Goal: Transaction & Acquisition: Purchase product/service

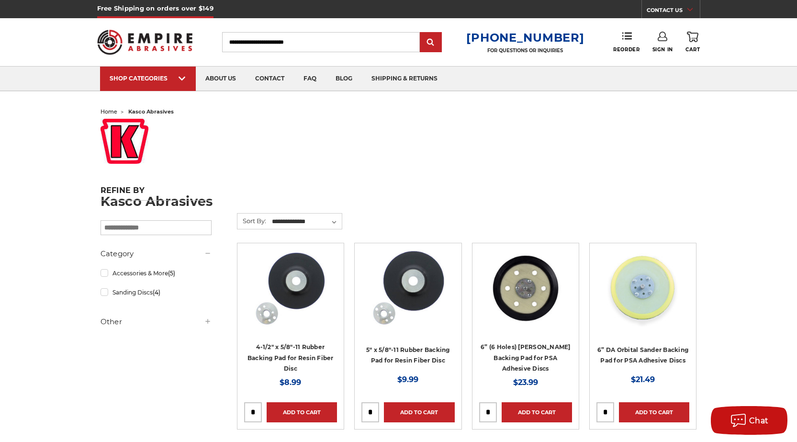
click at [108, 325] on h5 "Other" at bounding box center [156, 321] width 111 height 11
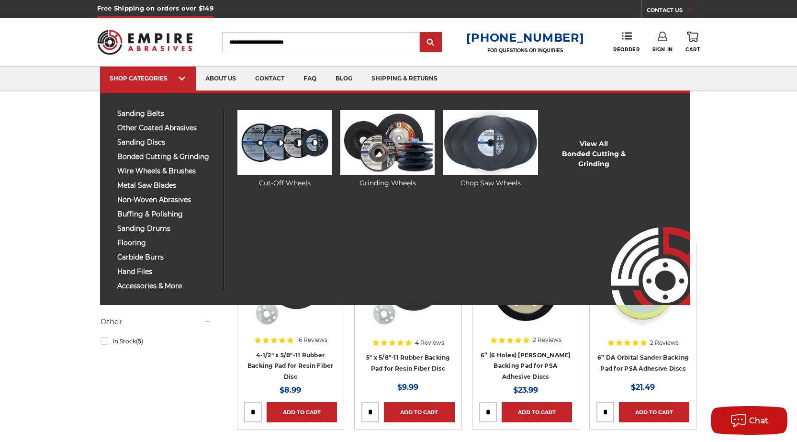
click at [276, 153] on img at bounding box center [284, 142] width 94 height 65
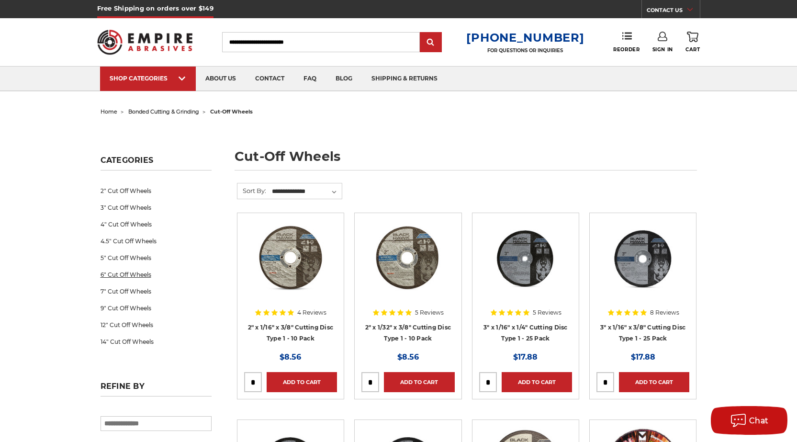
click at [137, 274] on link "6" Cut Off Wheels" at bounding box center [156, 274] width 111 height 17
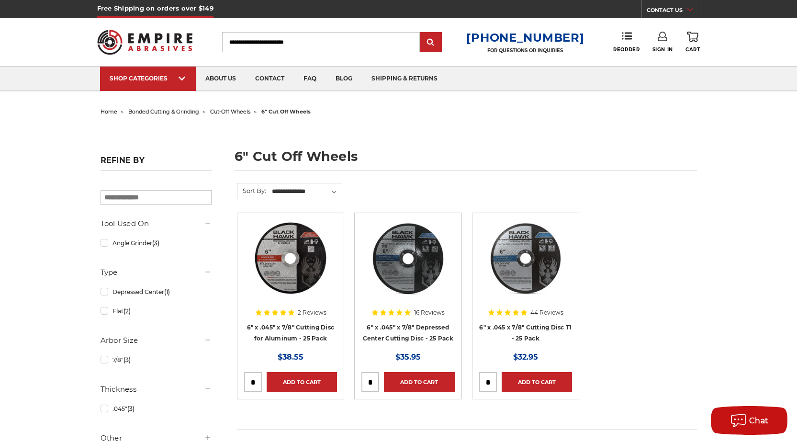
click at [489, 381] on input "tel" at bounding box center [488, 381] width 17 height 19
click at [493, 382] on input "tel" at bounding box center [488, 381] width 17 height 19
type input "*"
click at [531, 380] on link "Add to Cart" at bounding box center [537, 382] width 70 height 20
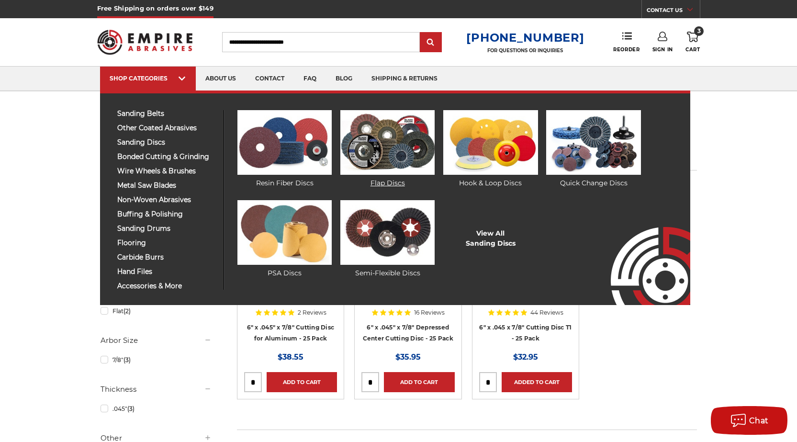
click at [397, 150] on img at bounding box center [387, 142] width 94 height 65
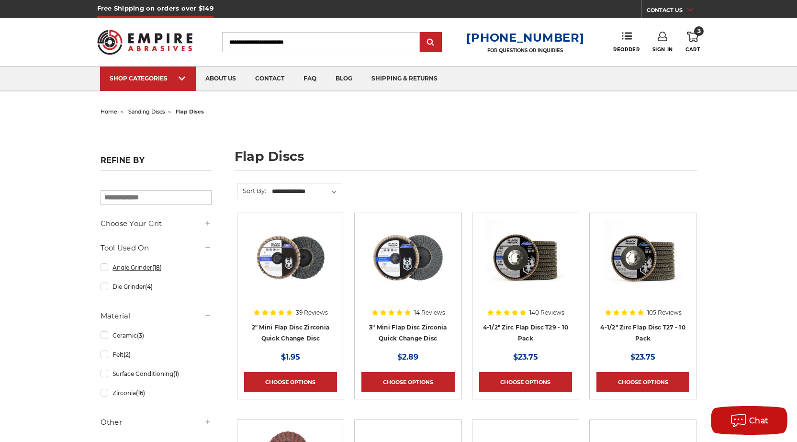
click at [150, 270] on link "Angle Grinder (18)" at bounding box center [156, 267] width 111 height 17
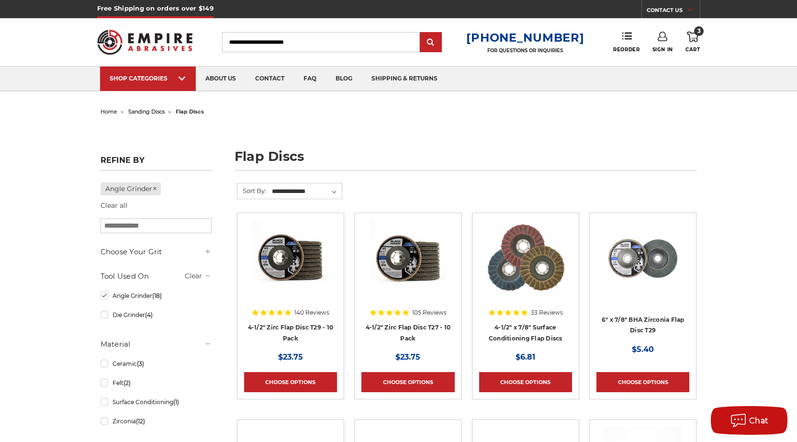
click at [659, 38] on icon at bounding box center [663, 37] width 10 height 10
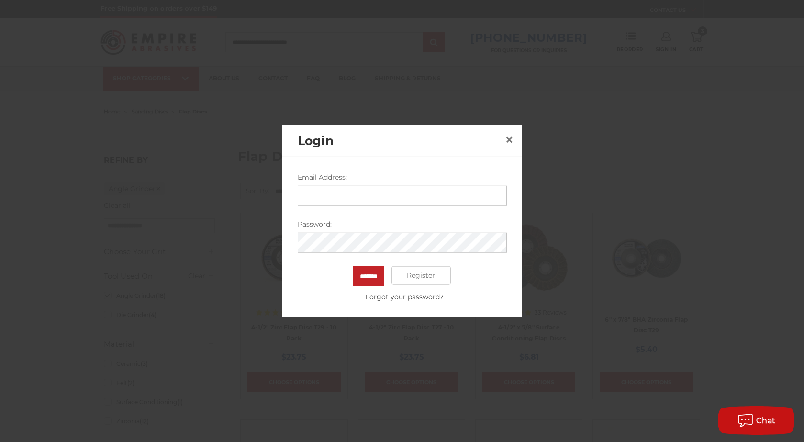
click at [405, 190] on input "Email Address:" at bounding box center [402, 195] width 209 height 20
type input "**********"
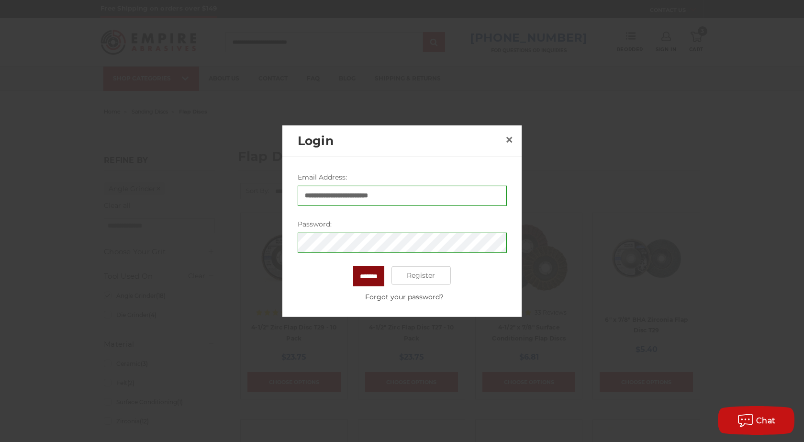
click at [359, 277] on input "*******" at bounding box center [368, 276] width 31 height 20
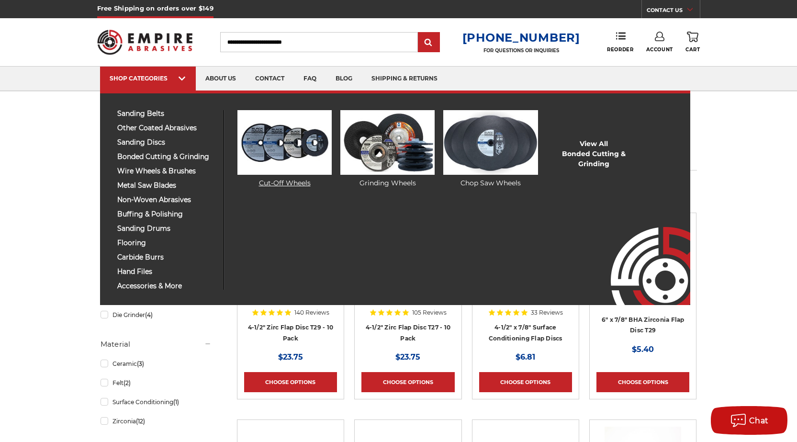
click at [287, 143] on img at bounding box center [284, 142] width 94 height 65
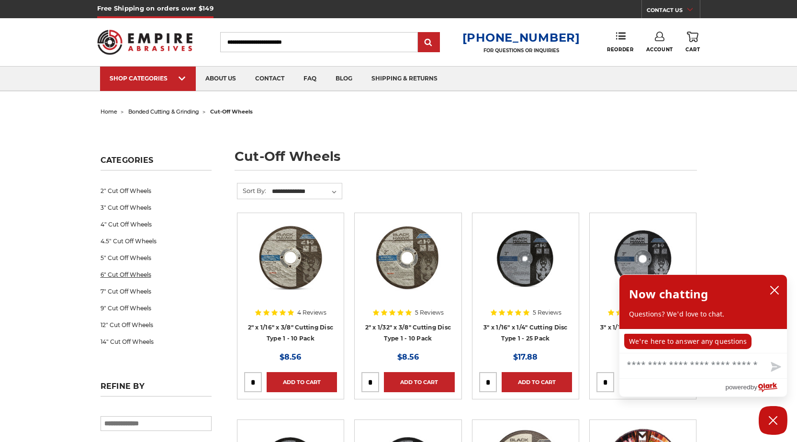
click at [138, 275] on link "6" Cut Off Wheels" at bounding box center [156, 274] width 111 height 17
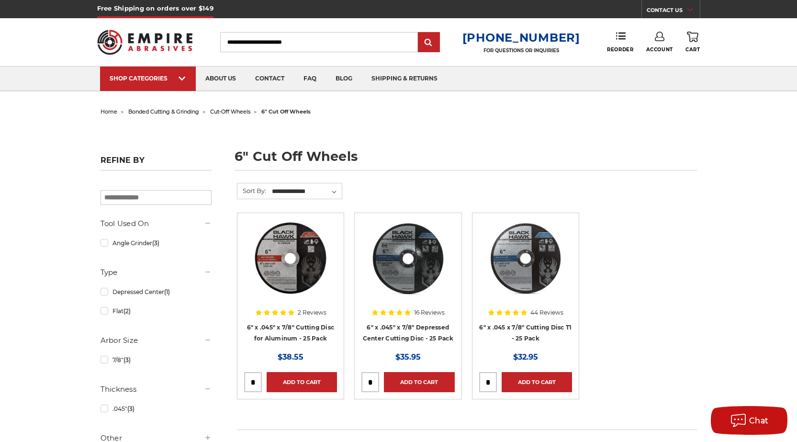
click at [493, 379] on input "tel" at bounding box center [488, 381] width 17 height 19
type input "*"
click at [542, 382] on link "Add to Cart" at bounding box center [537, 382] width 70 height 20
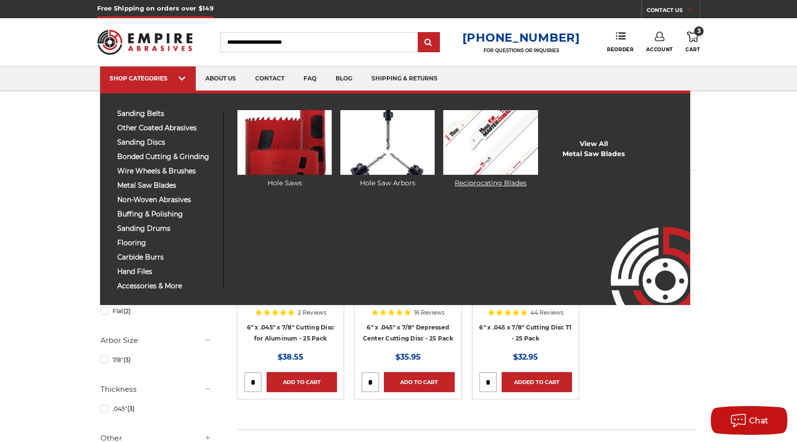
click at [504, 144] on img at bounding box center [490, 142] width 94 height 65
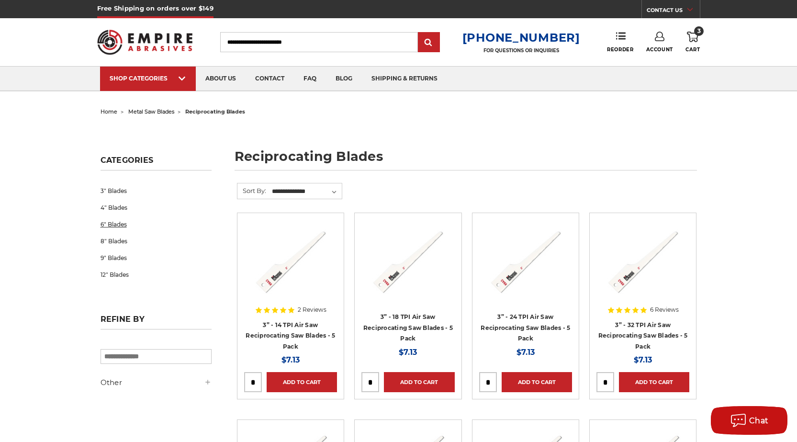
click at [123, 224] on link "6" Blades" at bounding box center [156, 224] width 111 height 17
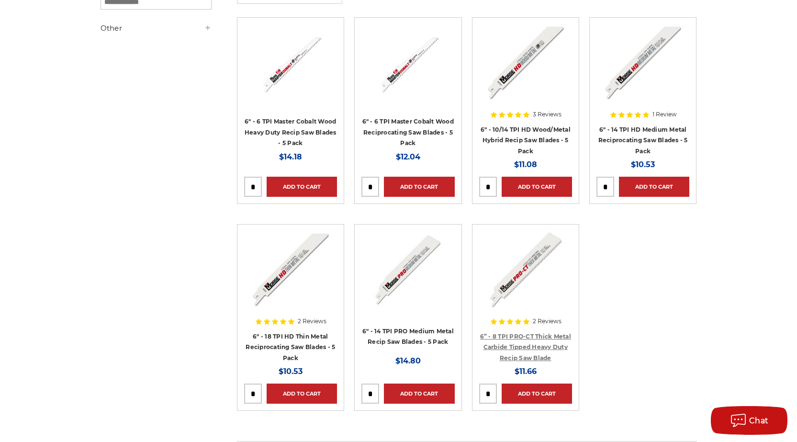
scroll to position [191, 0]
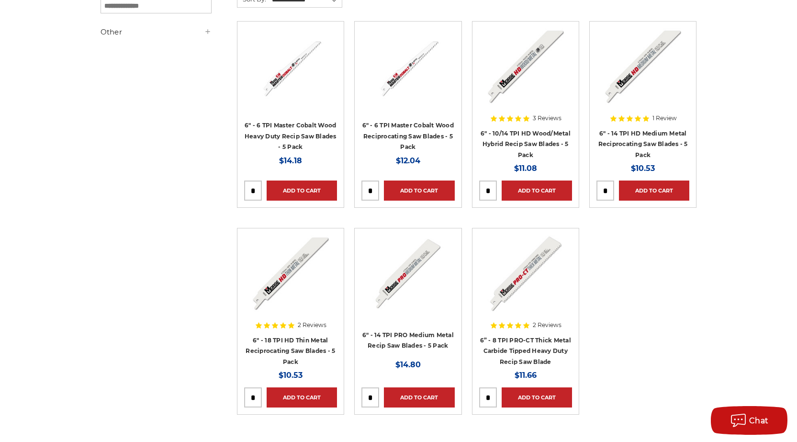
click at [375, 395] on input "tel" at bounding box center [370, 397] width 17 height 19
type input "*"
click at [424, 396] on link "Add to Cart" at bounding box center [419, 397] width 70 height 20
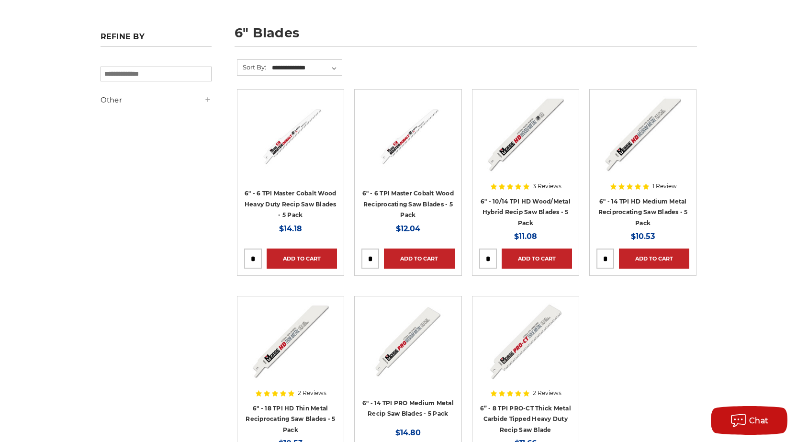
scroll to position [48, 0]
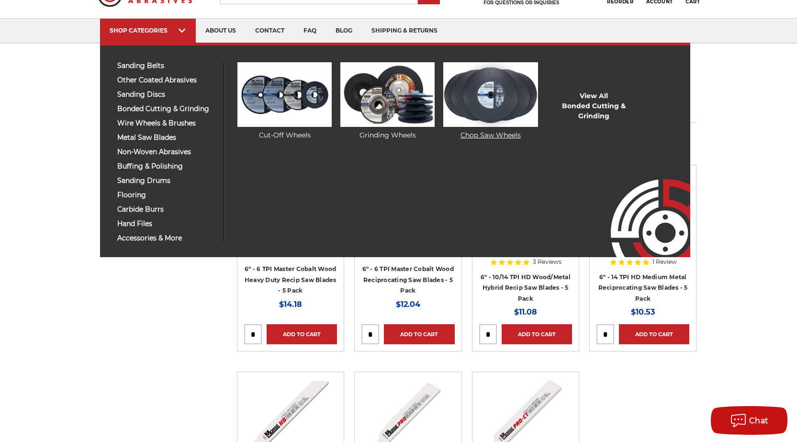
click at [491, 97] on img at bounding box center [490, 94] width 94 height 65
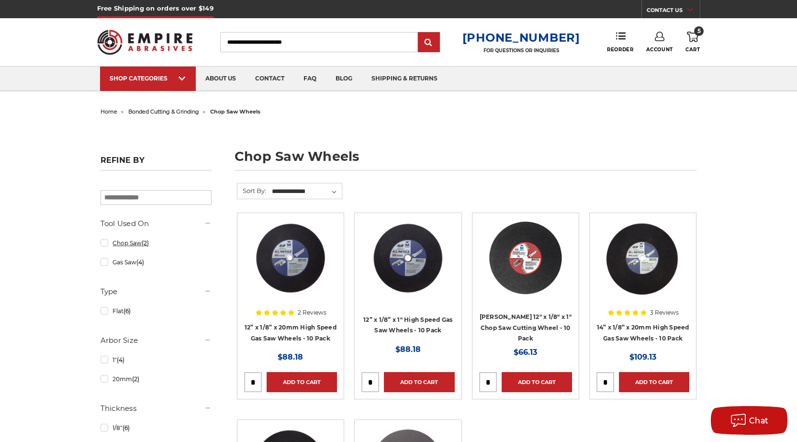
click at [136, 245] on link "Chop Saw (2)" at bounding box center [156, 243] width 111 height 17
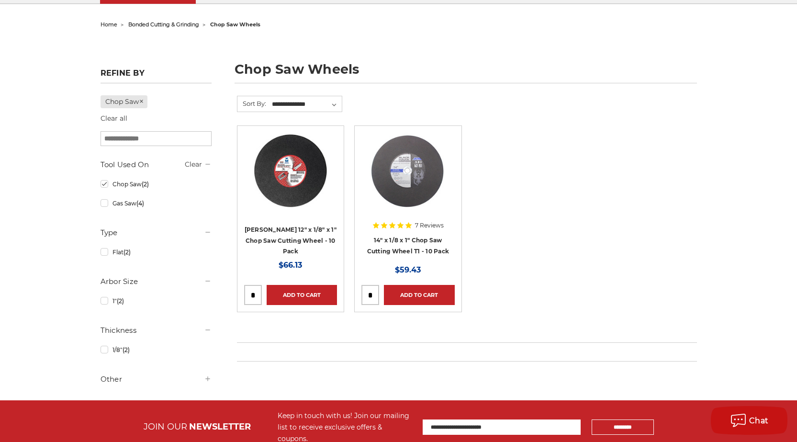
scroll to position [96, 0]
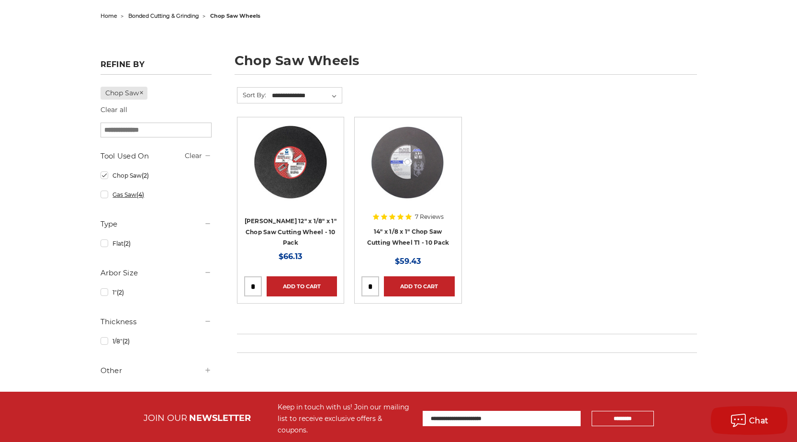
click at [136, 195] on link "Gas Saw (4)" at bounding box center [156, 194] width 111 height 17
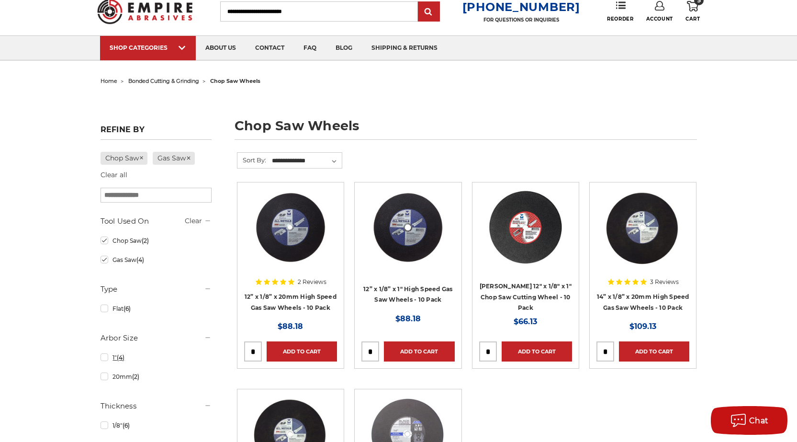
scroll to position [144, 0]
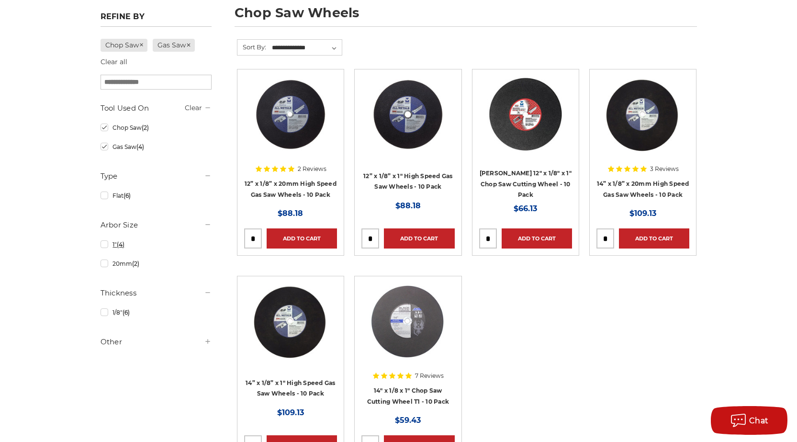
click at [111, 245] on link "1" (4)" at bounding box center [156, 244] width 111 height 17
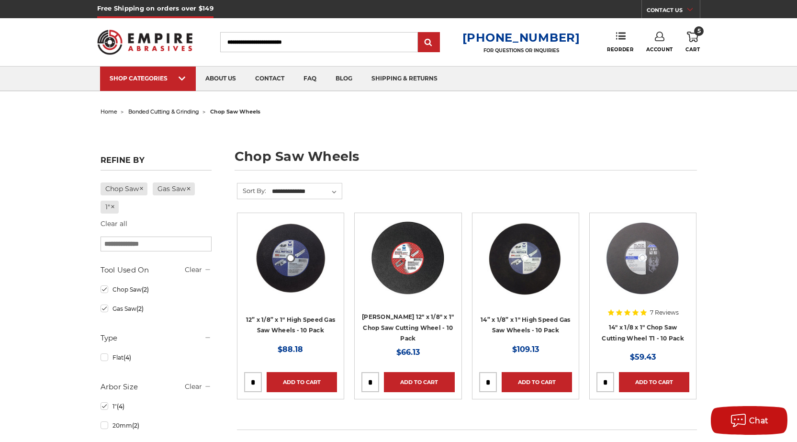
click at [699, 36] on link "5 Cart" at bounding box center [692, 42] width 14 height 21
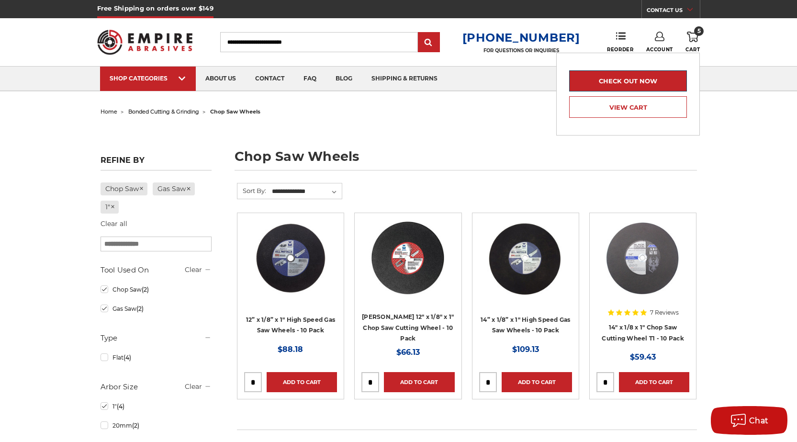
click at [638, 82] on link "Check out now" at bounding box center [628, 80] width 118 height 21
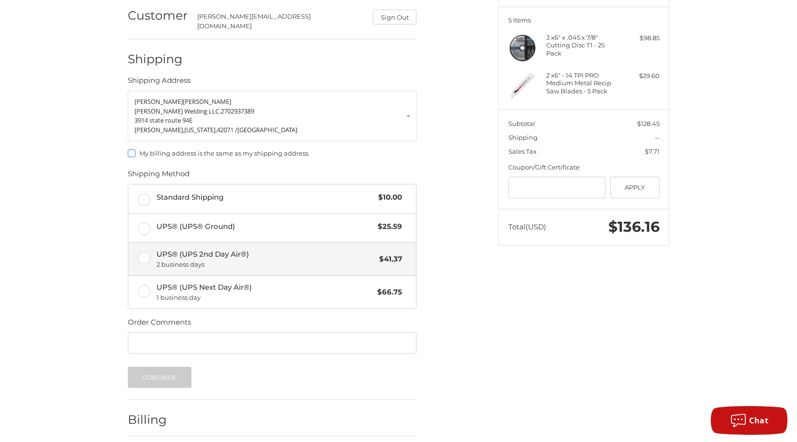
scroll to position [144, 0]
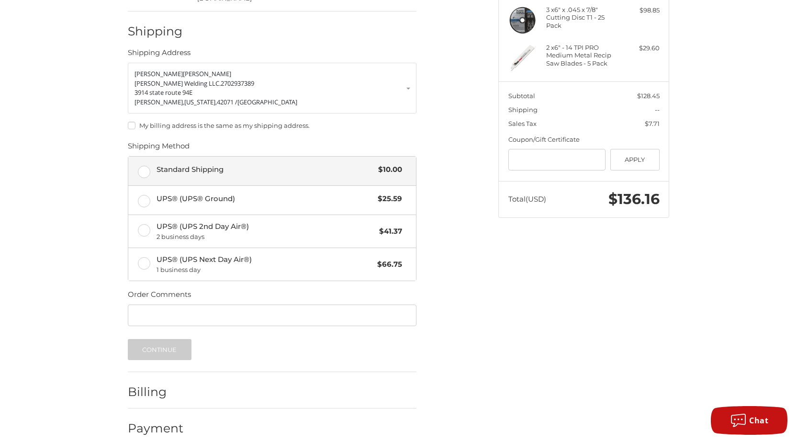
click at [149, 164] on label "Standard Shipping $10.00" at bounding box center [272, 171] width 288 height 29
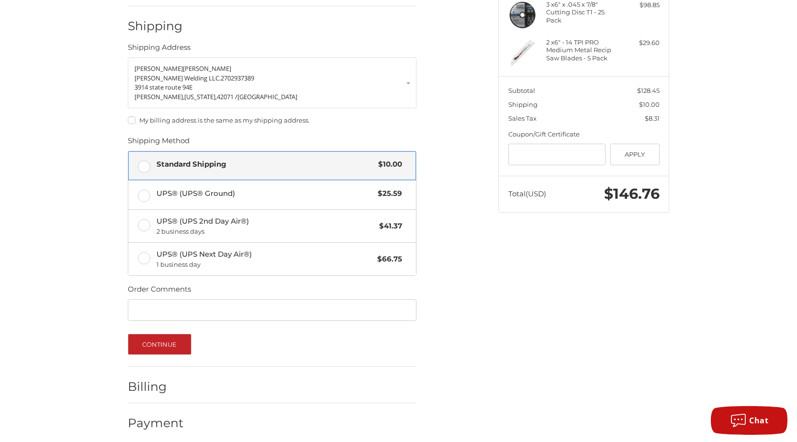
scroll to position [149, 0]
click at [170, 341] on button "Continue" at bounding box center [160, 343] width 64 height 21
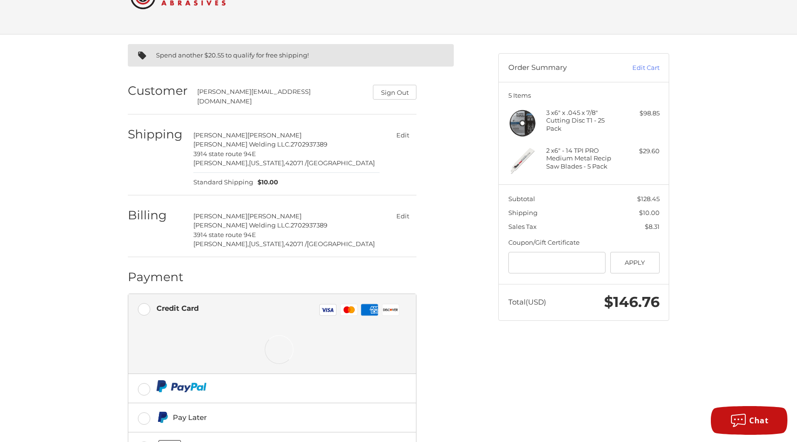
scroll to position [113, 0]
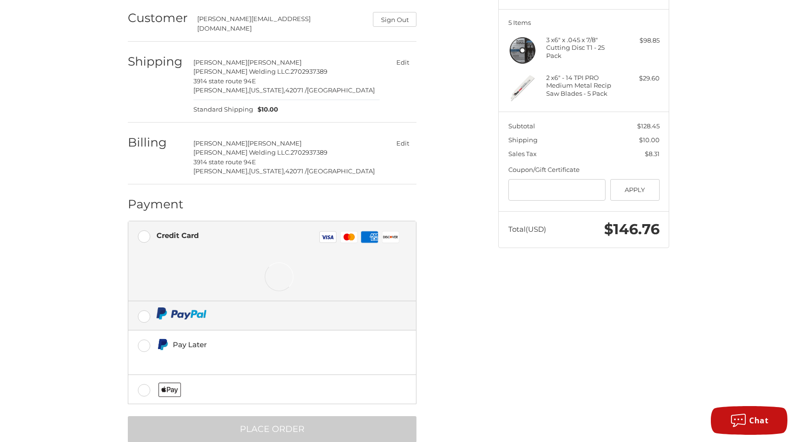
click at [146, 310] on label at bounding box center [272, 315] width 288 height 29
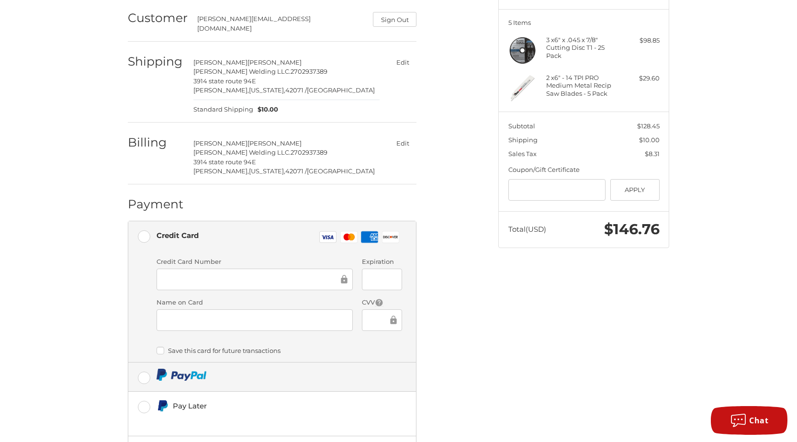
click at [146, 370] on label at bounding box center [272, 376] width 288 height 29
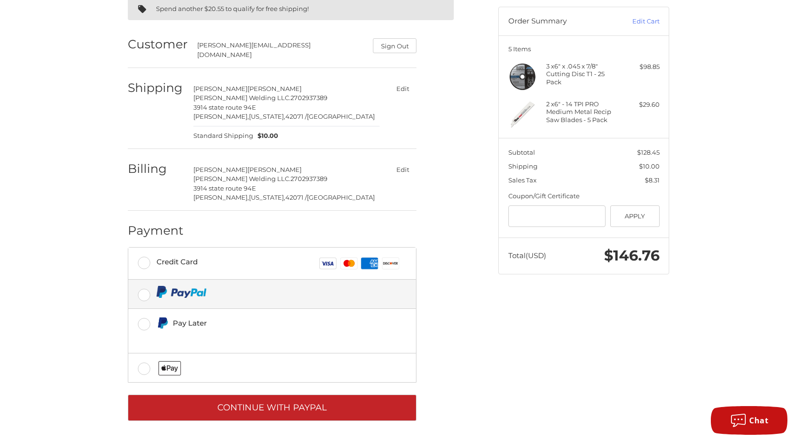
scroll to position [81, 0]
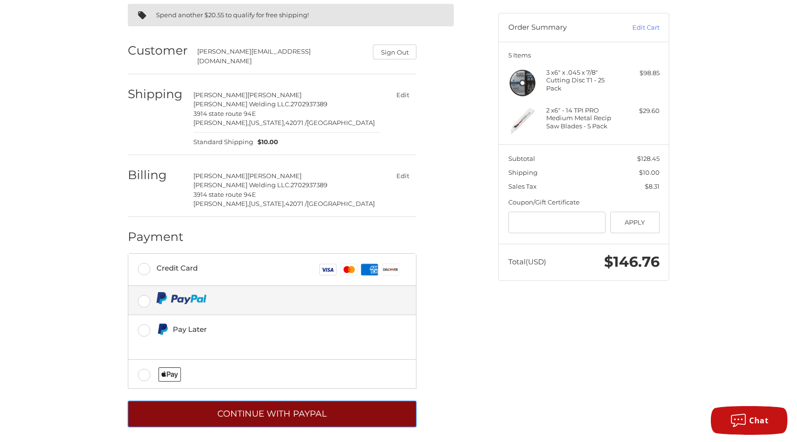
click at [293, 403] on button "Continue with PayPal" at bounding box center [272, 414] width 289 height 26
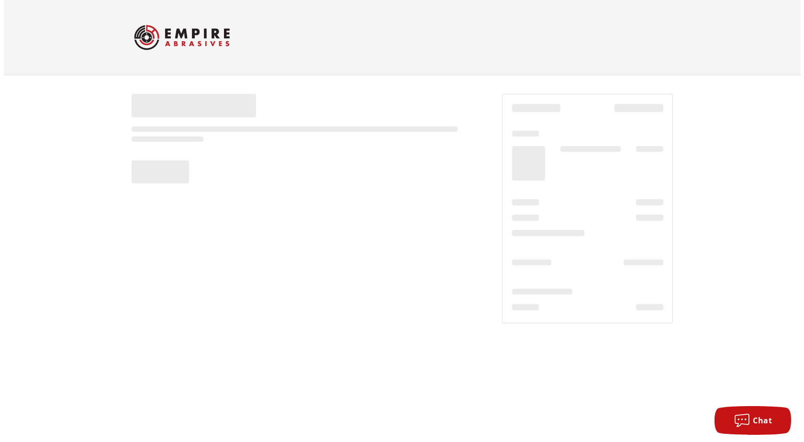
scroll to position [0, 0]
